Goal: Information Seeking & Learning: Check status

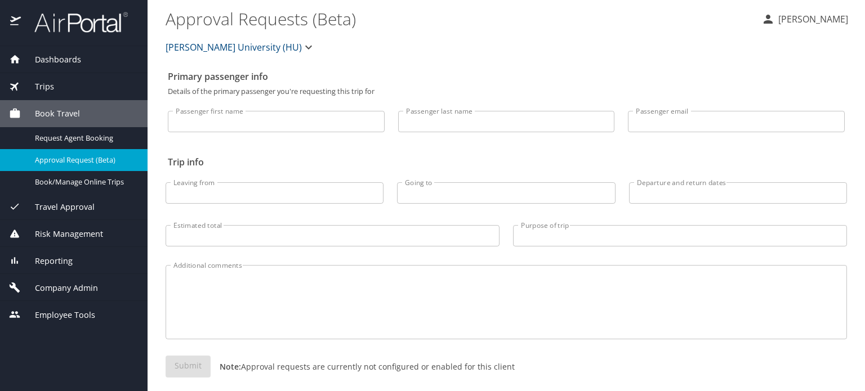
click at [82, 29] on img at bounding box center [75, 22] width 106 height 22
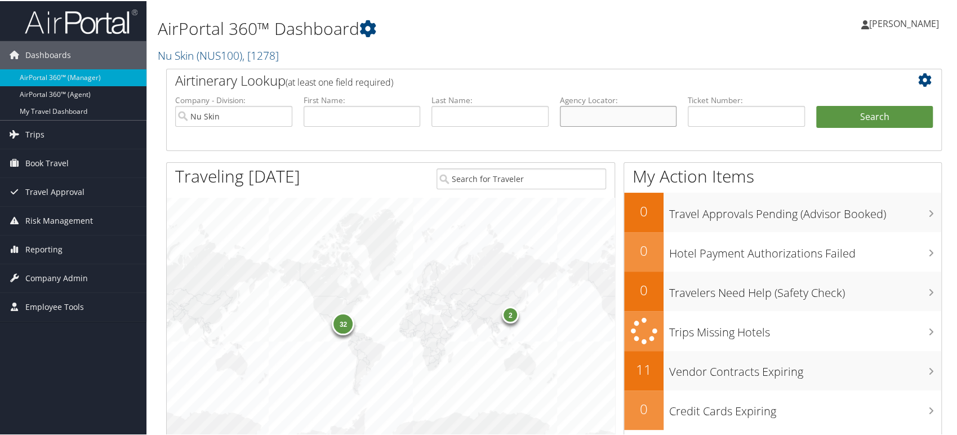
click at [594, 115] on input "text" at bounding box center [618, 115] width 117 height 21
paste input "9BRZD1"
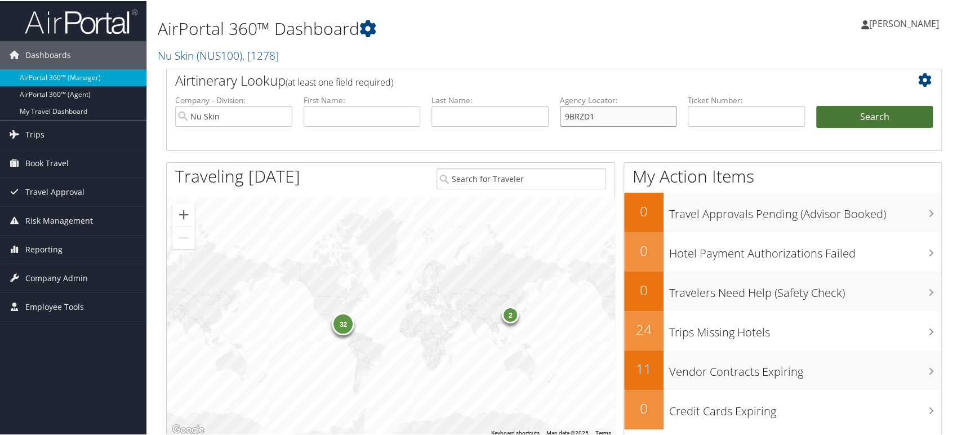
type input "9BRZD1"
click at [843, 123] on button "Search" at bounding box center [874, 116] width 117 height 23
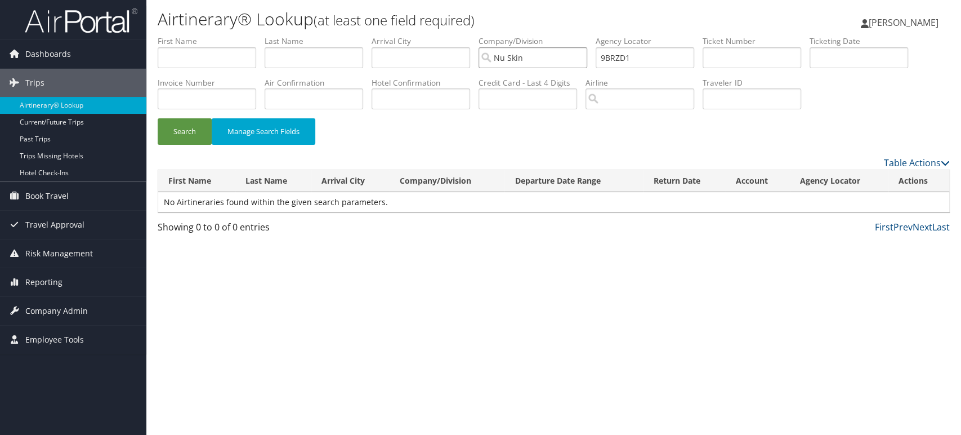
click at [537, 60] on input "Nu Skin" at bounding box center [533, 57] width 109 height 21
click at [177, 139] on button "Search" at bounding box center [185, 131] width 54 height 26
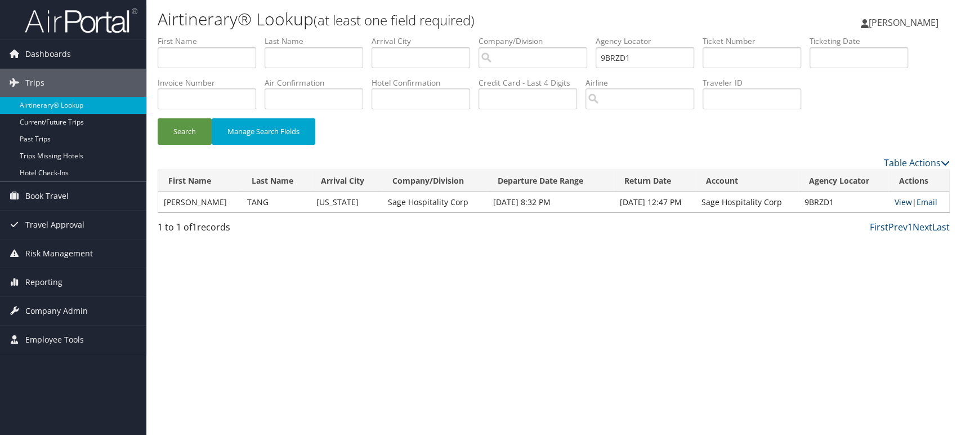
click at [894, 201] on link "View" at bounding box center [902, 202] width 17 height 11
click at [50, 286] on span "Reporting" at bounding box center [43, 282] width 37 height 28
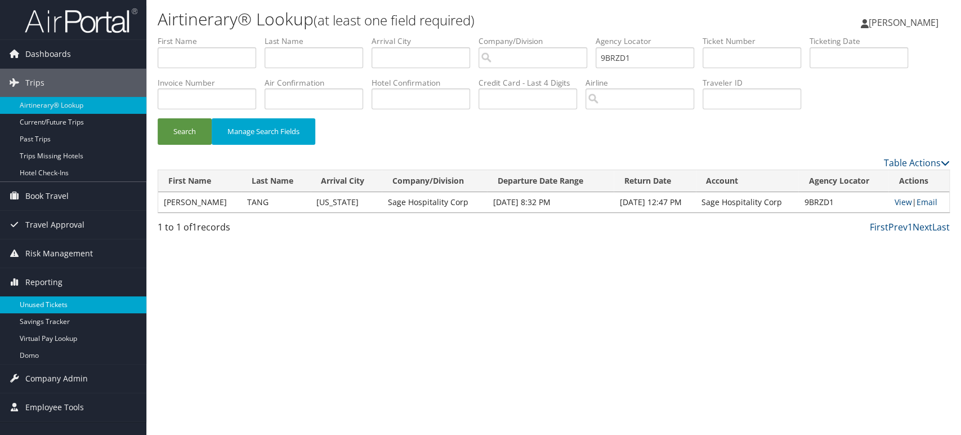
click at [46, 297] on link "Unused Tickets" at bounding box center [73, 304] width 146 height 17
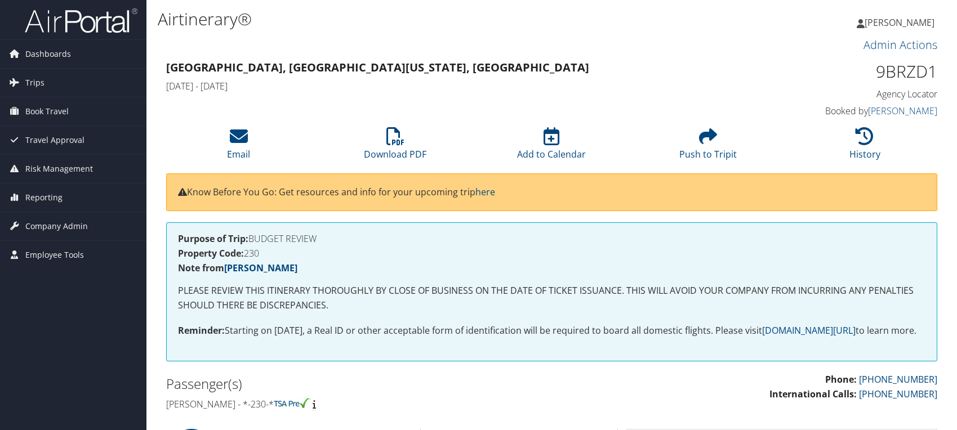
scroll to position [886, 0]
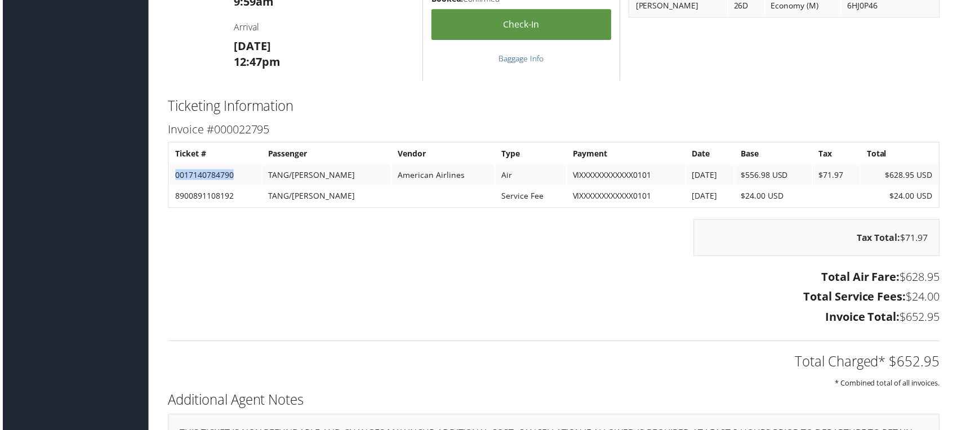
copy td "0017140784790"
drag, startPoint x: 171, startPoint y: 187, endPoint x: 230, endPoint y: 184, distance: 59.2
click at [230, 184] on td "0017140784790" at bounding box center [214, 176] width 92 height 20
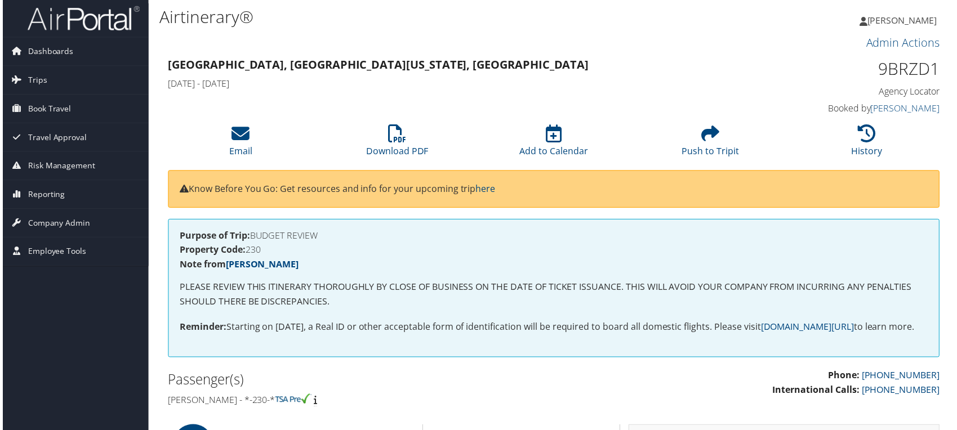
scroll to position [0, 0]
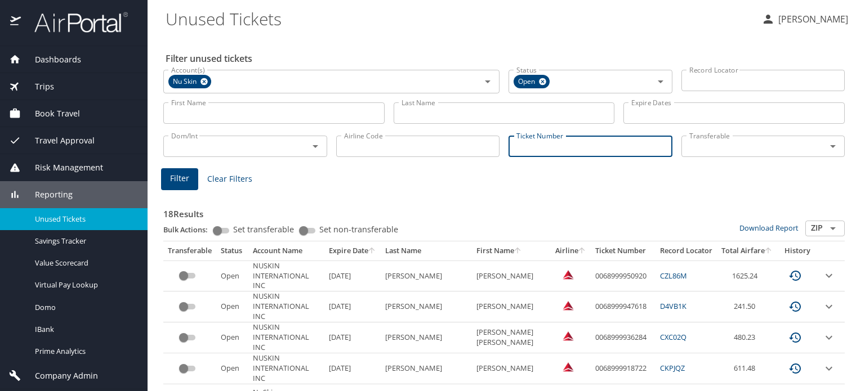
click at [576, 141] on input "Ticket Number" at bounding box center [591, 146] width 164 height 21
paste input "0017140784790"
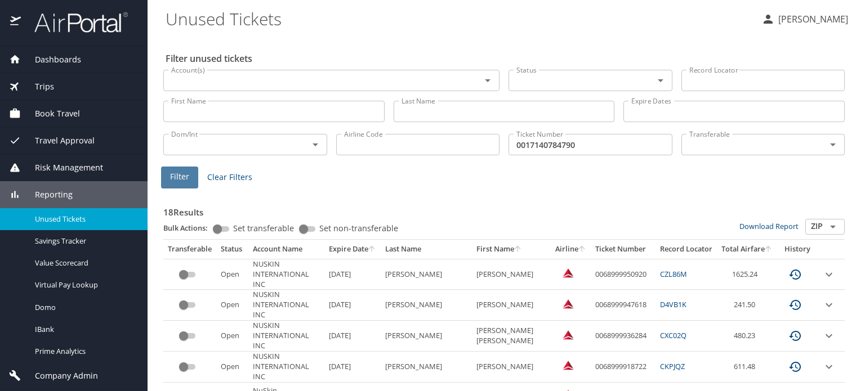
click at [183, 173] on span "Filter" at bounding box center [179, 177] width 19 height 14
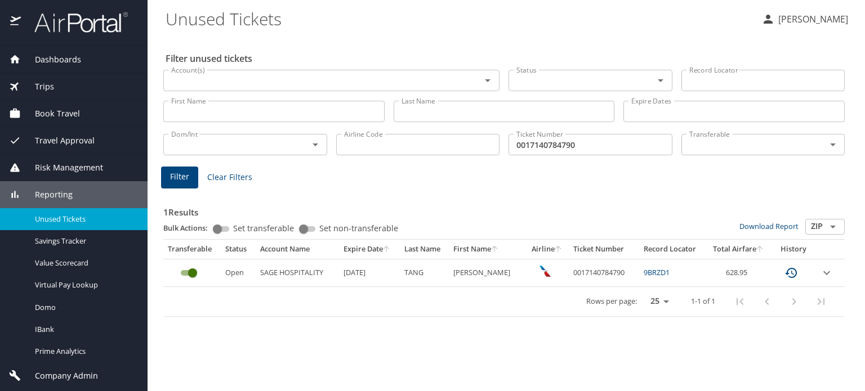
click at [578, 269] on td "0017140784790" at bounding box center [604, 273] width 70 height 28
copy td "0017140784790"
drag, startPoint x: 587, startPoint y: 142, endPoint x: 401, endPoint y: 150, distance: 186.6
click at [401, 150] on div "Dom/Int Dom/Int Airline Code Airline Code Ticket Number 0017140784790 Ticket Nu…" at bounding box center [504, 143] width 690 height 37
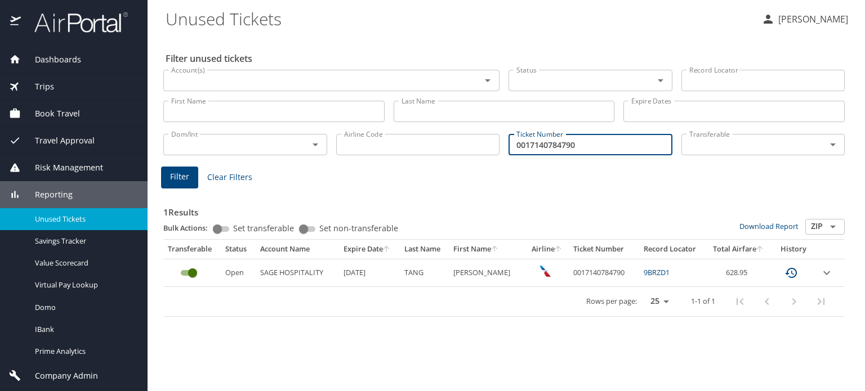
paste input "7307 438754"
click at [534, 144] on input "001 7307 438754" at bounding box center [591, 144] width 164 height 21
click at [550, 145] on input "0017307 438754" at bounding box center [591, 144] width 164 height 21
type input "0017307438754"
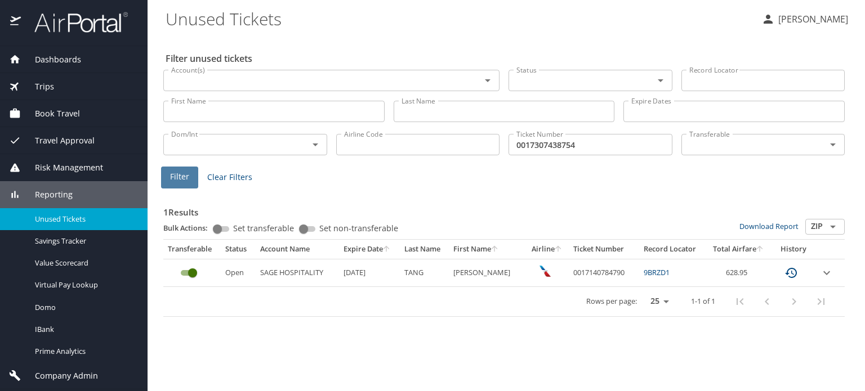
click at [188, 175] on span "Filter" at bounding box center [179, 177] width 19 height 14
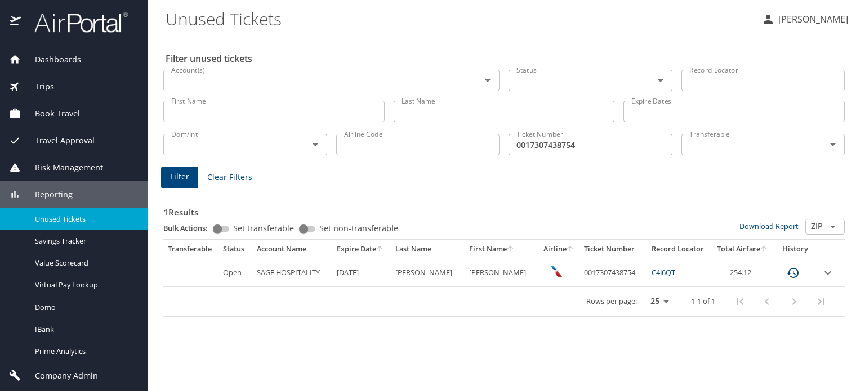
click at [79, 26] on img at bounding box center [75, 22] width 106 height 22
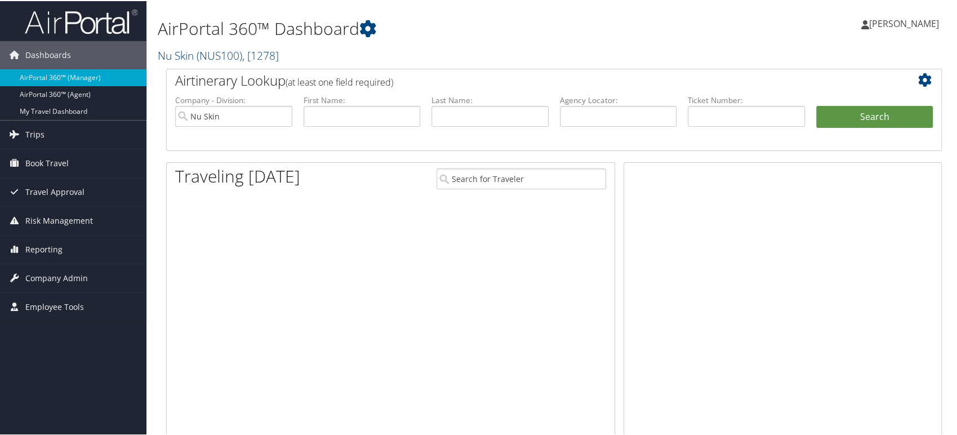
click at [249, 55] on span ", [ 1278 ]" at bounding box center [260, 54] width 37 height 15
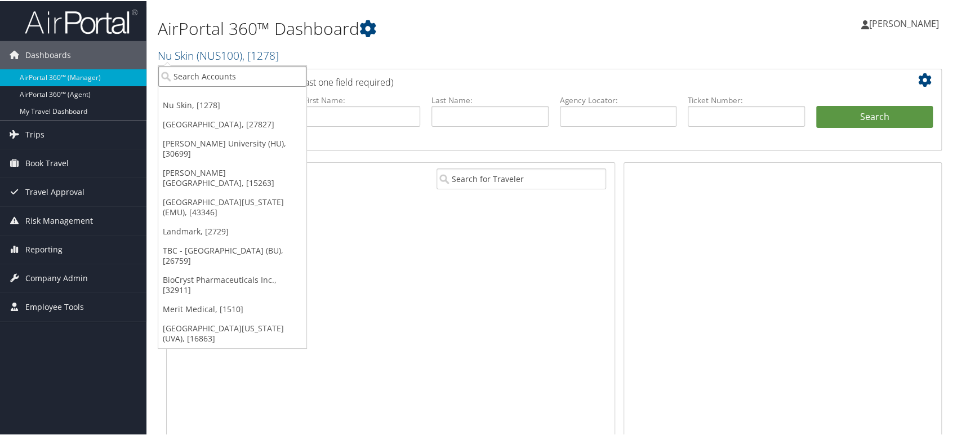
click at [194, 72] on input "search" at bounding box center [232, 75] width 148 height 21
paste input "301463"
type input "301463"
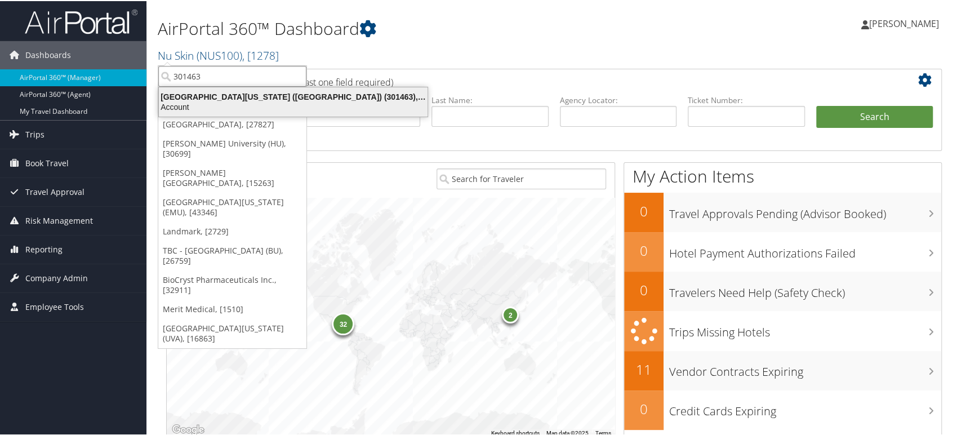
click at [216, 103] on div "Account" at bounding box center [293, 106] width 282 height 10
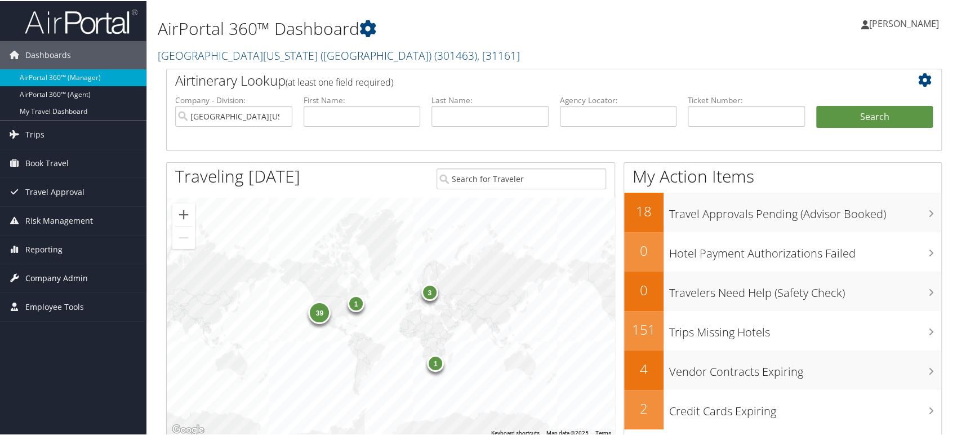
click at [66, 272] on span "Company Admin" at bounding box center [56, 277] width 63 height 28
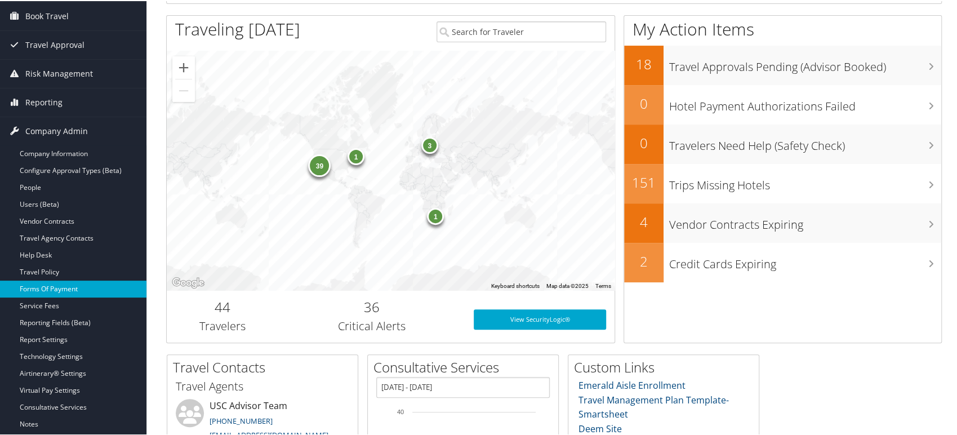
scroll to position [125, 0]
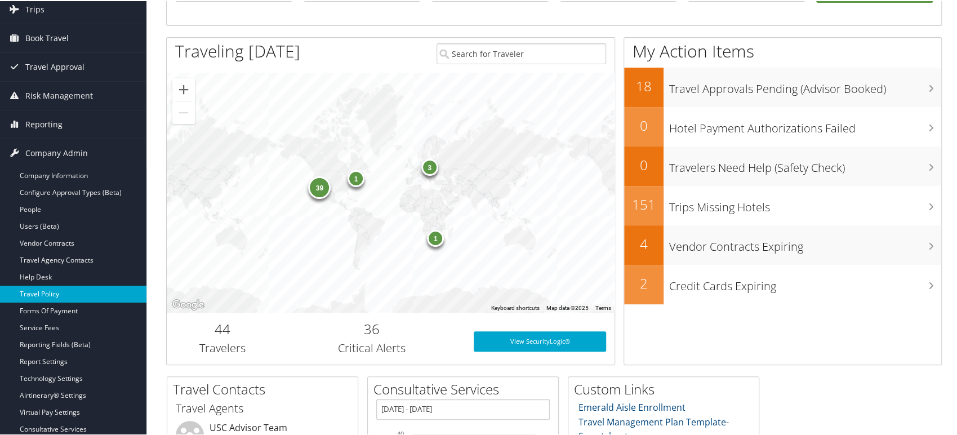
click at [42, 289] on link "Travel Policy" at bounding box center [73, 292] width 146 height 17
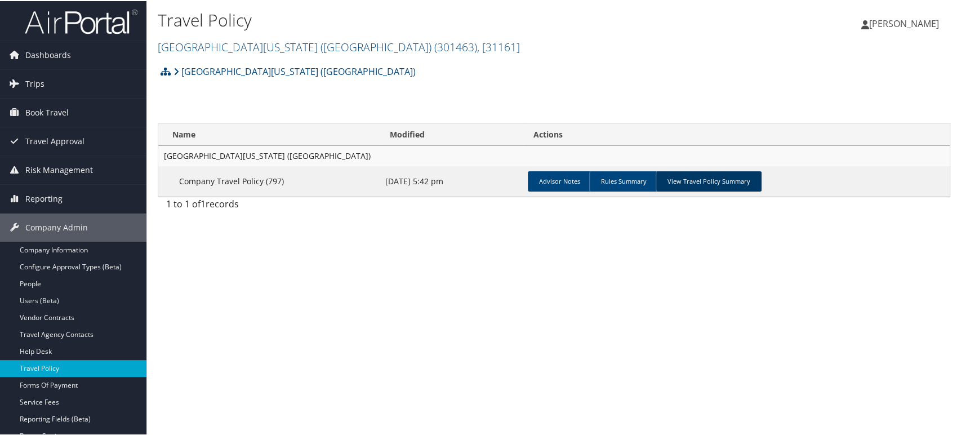
click at [711, 176] on link "View Travel Policy Summary" at bounding box center [709, 180] width 106 height 20
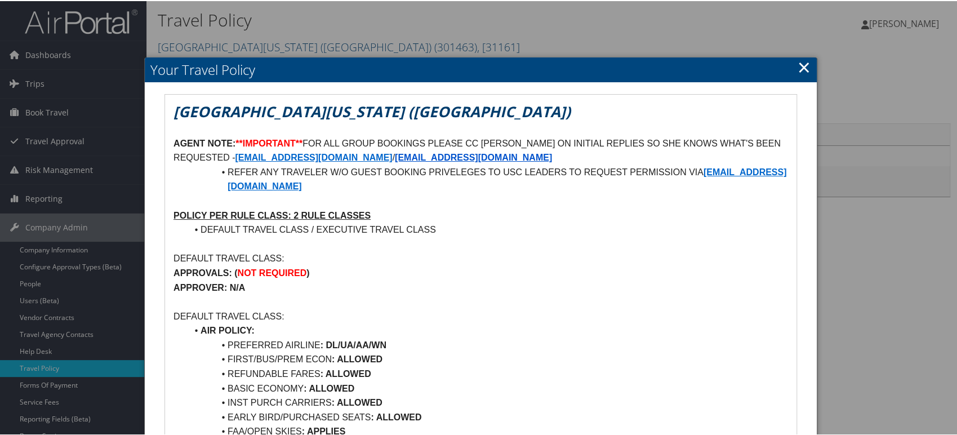
click at [798, 69] on link "×" at bounding box center [804, 66] width 13 height 23
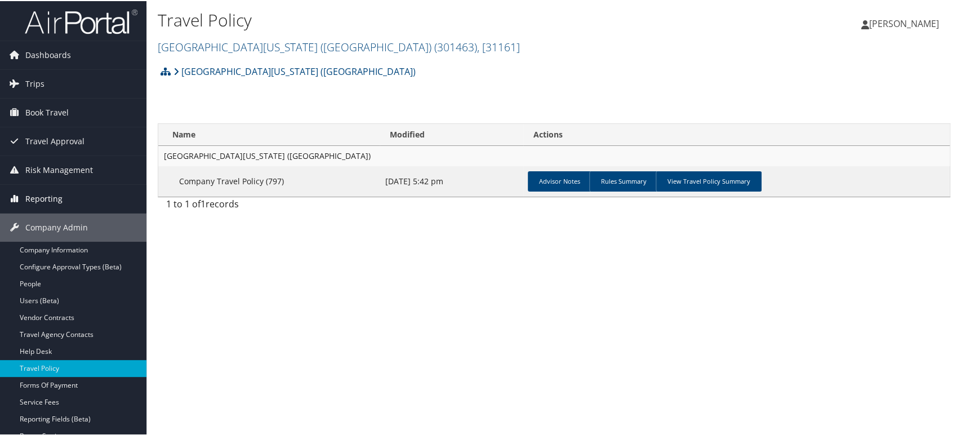
drag, startPoint x: 52, startPoint y: 197, endPoint x: 52, endPoint y: 210, distance: 13.0
click at [52, 197] on span "Reporting" at bounding box center [43, 198] width 37 height 28
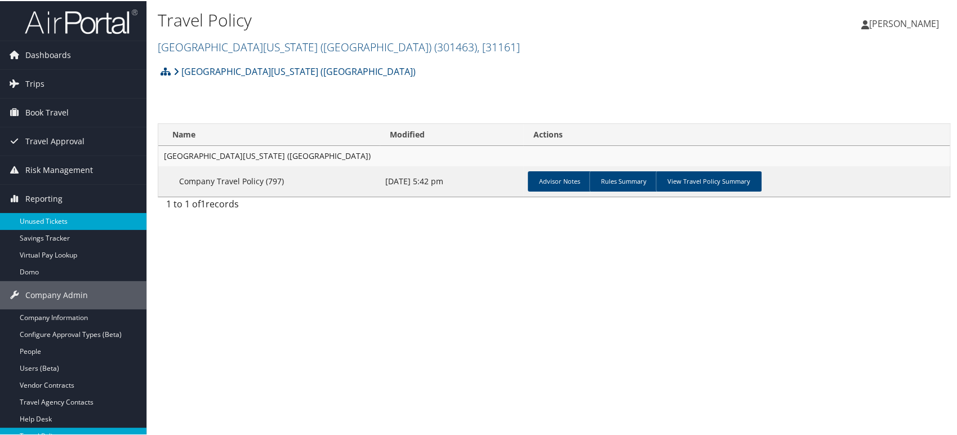
click at [46, 215] on link "Unused Tickets" at bounding box center [73, 220] width 146 height 17
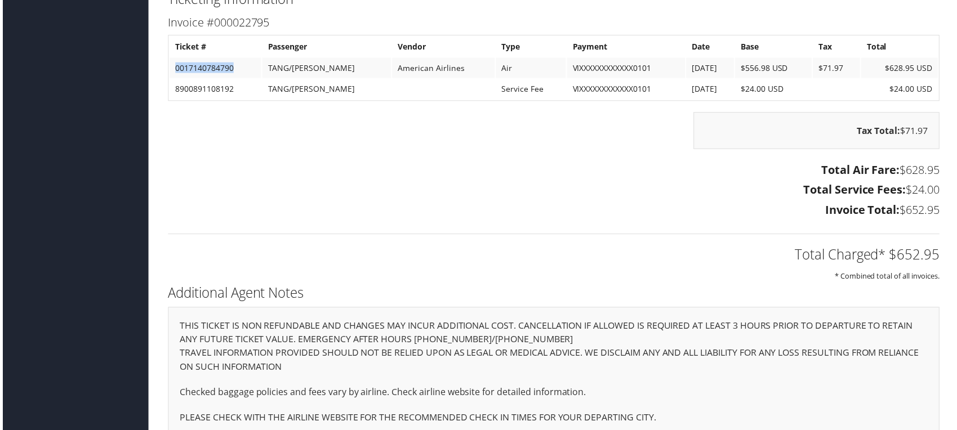
scroll to position [964, 0]
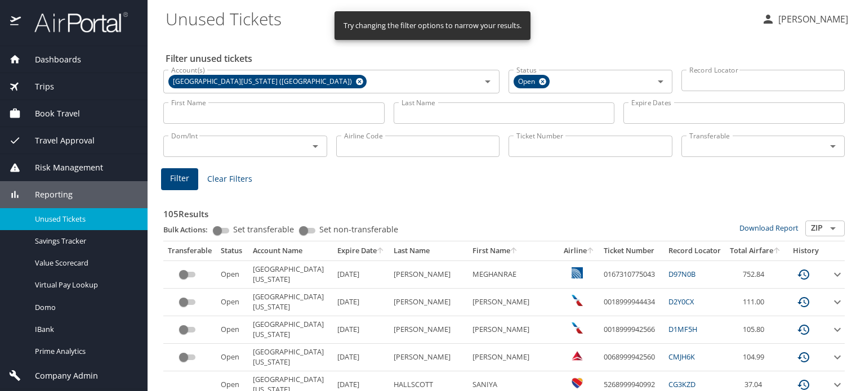
drag, startPoint x: 548, startPoint y: 150, endPoint x: 487, endPoint y: 159, distance: 62.0
click at [548, 150] on input "Ticket Number" at bounding box center [591, 146] width 164 height 21
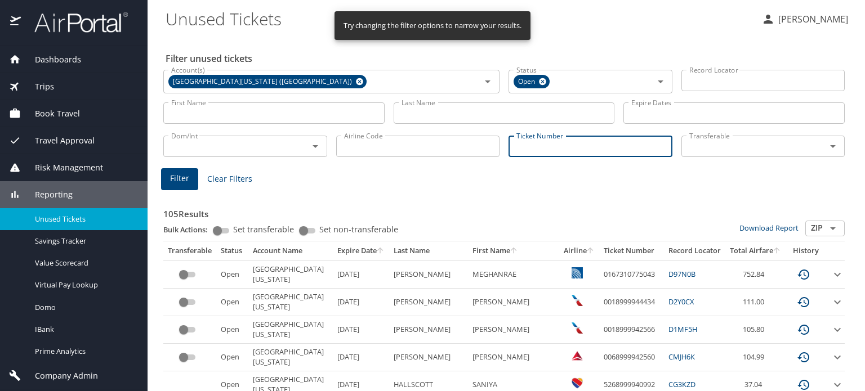
paste input "0017140784790"
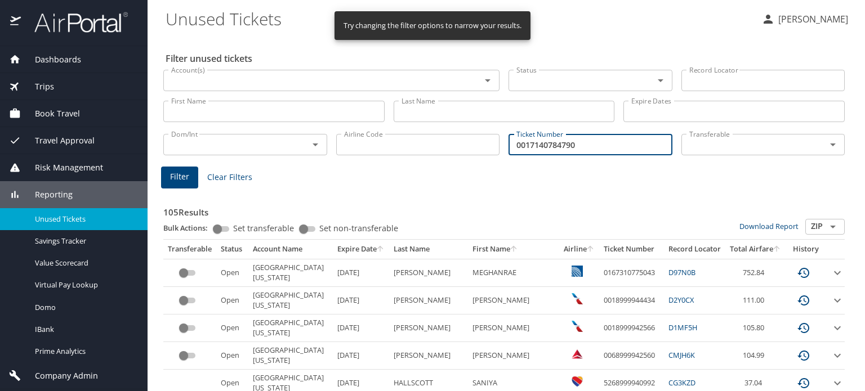
type input "0017140784790"
click at [173, 180] on span "Filter" at bounding box center [179, 177] width 19 height 14
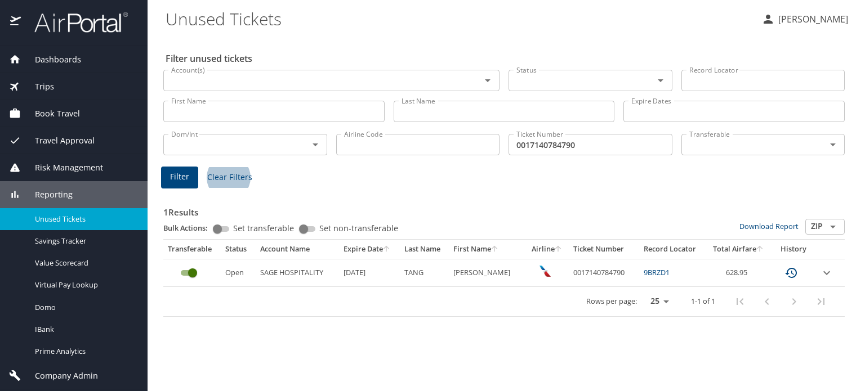
click at [468, 195] on div "1 Results Bulk Actions: Set transferable Set non-transferable Download Report Z…" at bounding box center [503, 254] width 681 height 126
click at [547, 201] on h3 "1 Results" at bounding box center [503, 209] width 681 height 20
click at [502, 324] on div "Filter unused tickets Account(s) Account(s) Status Status Record Locator Record…" at bounding box center [506, 213] width 681 height 355
click at [491, 342] on div "Filter unused tickets Account(s) Account(s) Status Status Record Locator Record…" at bounding box center [506, 213] width 681 height 355
click at [359, 336] on div "Filter unused tickets Account(s) Account(s) Status Status Record Locator Record…" at bounding box center [506, 213] width 681 height 355
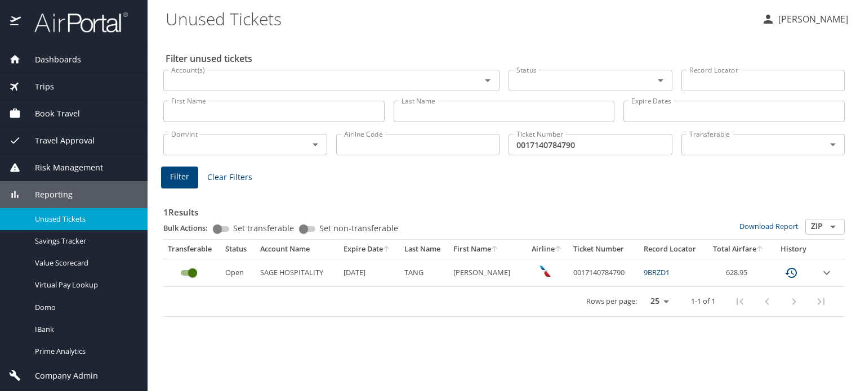
click at [435, 332] on div "Filter unused tickets Account(s) Account(s) Status Status Record Locator Record…" at bounding box center [506, 213] width 681 height 355
drag, startPoint x: 670, startPoint y: 274, endPoint x: 641, endPoint y: 273, distance: 28.7
click at [641, 273] on td "9BRZD1" at bounding box center [672, 273] width 66 height 28
copy link "9BRZD1"
drag, startPoint x: 569, startPoint y: 273, endPoint x: 635, endPoint y: 277, distance: 66.0
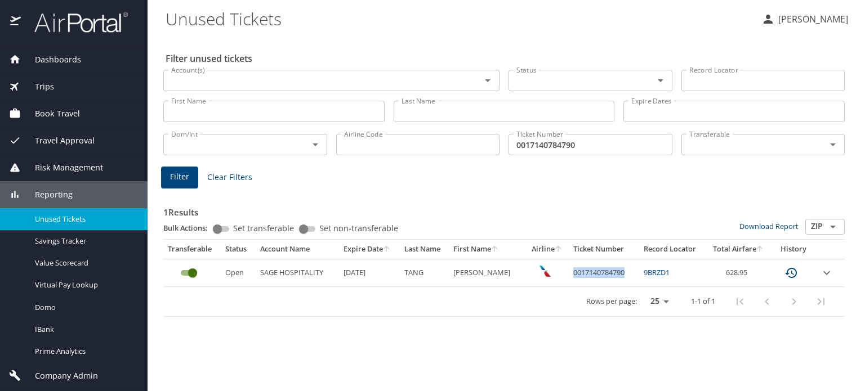
click at [635, 277] on tr "Open SAGE HOSPITALITY 10/21/2025 TANG JENNIFER 0017140784790 9BRZD1 628.95" at bounding box center [503, 273] width 681 height 28
copy td "0017140784790"
click at [828, 270] on icon "expand row" at bounding box center [827, 273] width 14 height 14
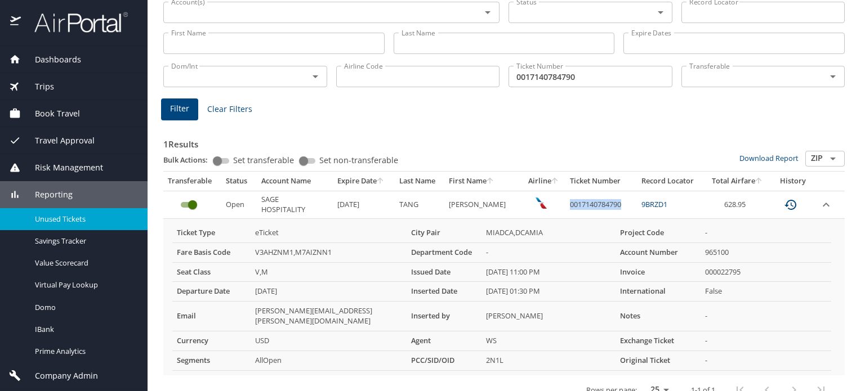
scroll to position [75, 0]
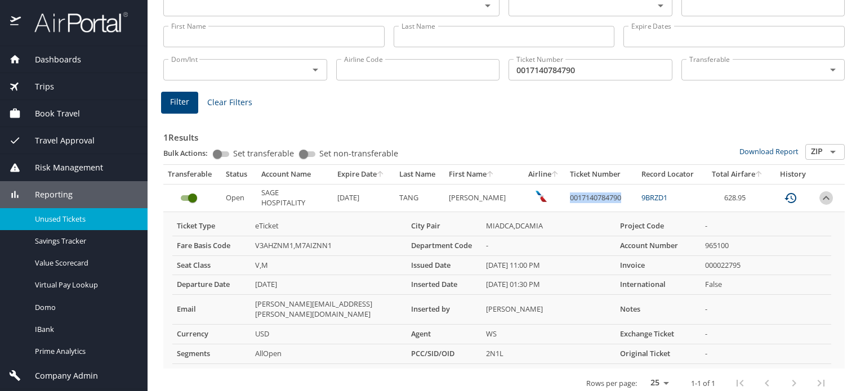
click at [820, 193] on icon "expand row" at bounding box center [826, 198] width 14 height 14
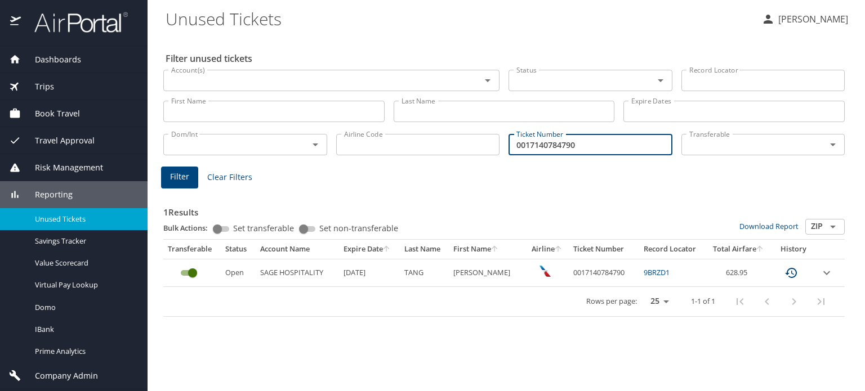
drag, startPoint x: 583, startPoint y: 146, endPoint x: 470, endPoint y: 153, distance: 112.8
click at [470, 153] on div "Dom/Int Dom/Int Airline Code Airline Code Ticket Number 0017140784790 Ticket Nu…" at bounding box center [504, 143] width 690 height 37
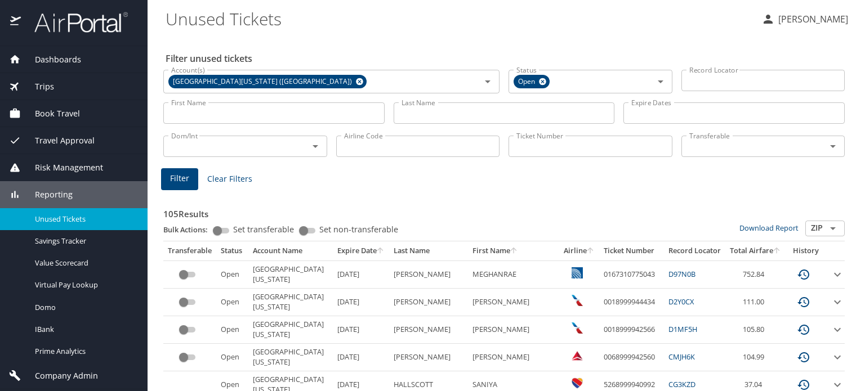
click at [690, 78] on input "Record Locator" at bounding box center [763, 80] width 164 height 21
paste input "9BRZD1"
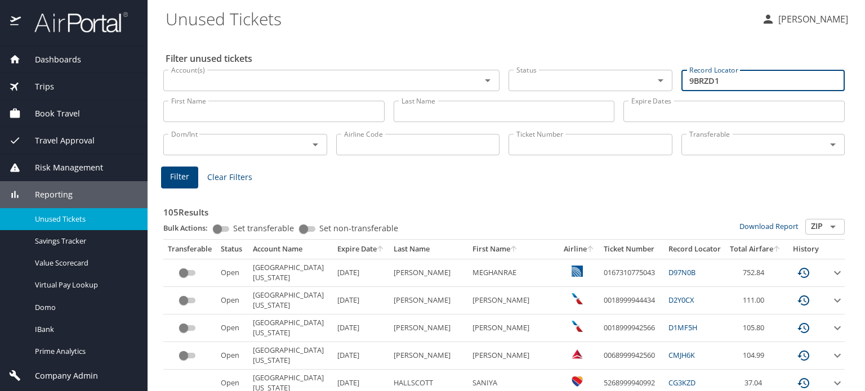
type input "9BRZD1"
click at [182, 180] on span "Filter" at bounding box center [179, 177] width 19 height 14
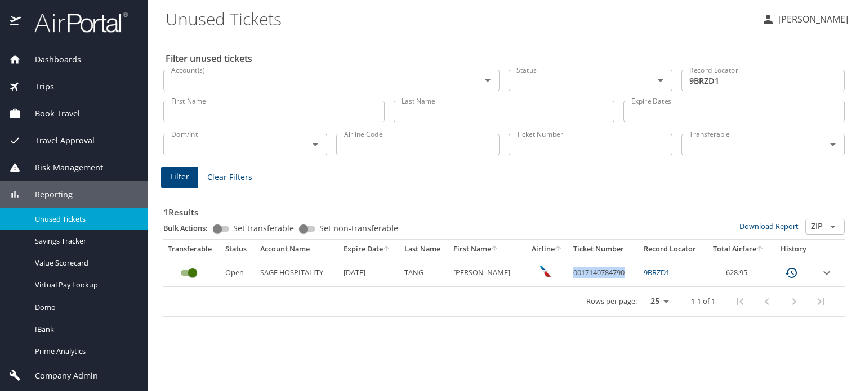
drag, startPoint x: 567, startPoint y: 272, endPoint x: 620, endPoint y: 274, distance: 53.0
click at [620, 274] on td "0017140784790" at bounding box center [604, 273] width 70 height 28
copy td "0017140784790"
